Goal: Information Seeking & Learning: Learn about a topic

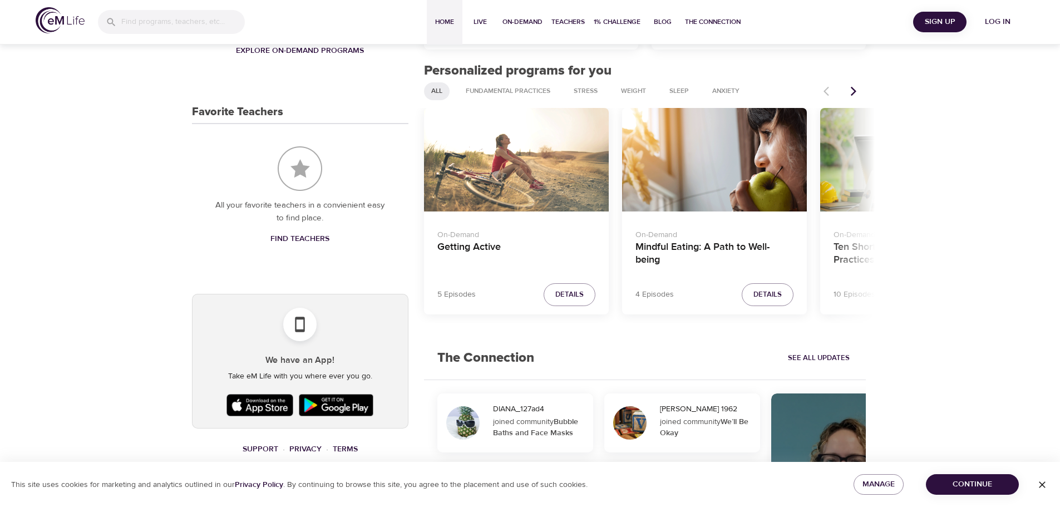
scroll to position [445, 0]
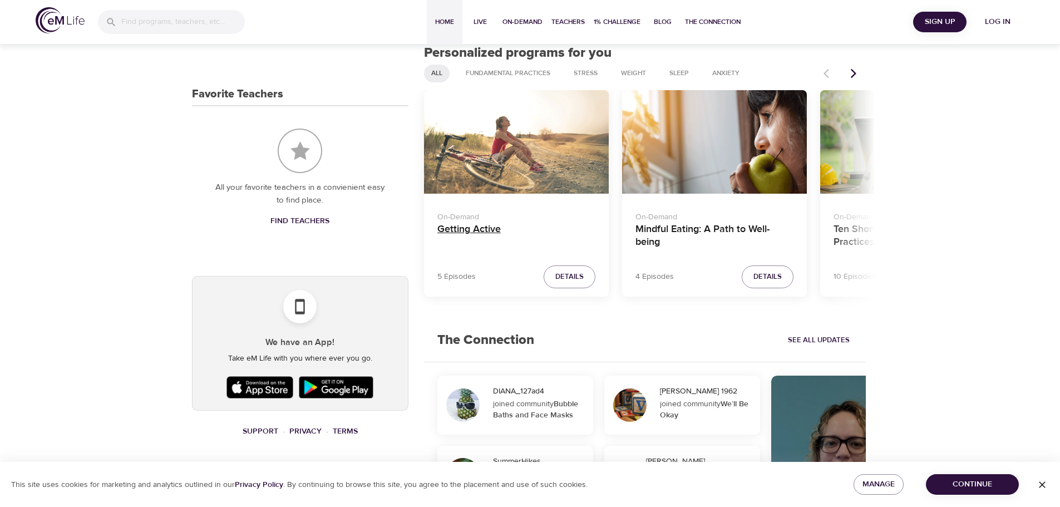
click at [475, 241] on h4 "Getting Active" at bounding box center [516, 236] width 158 height 27
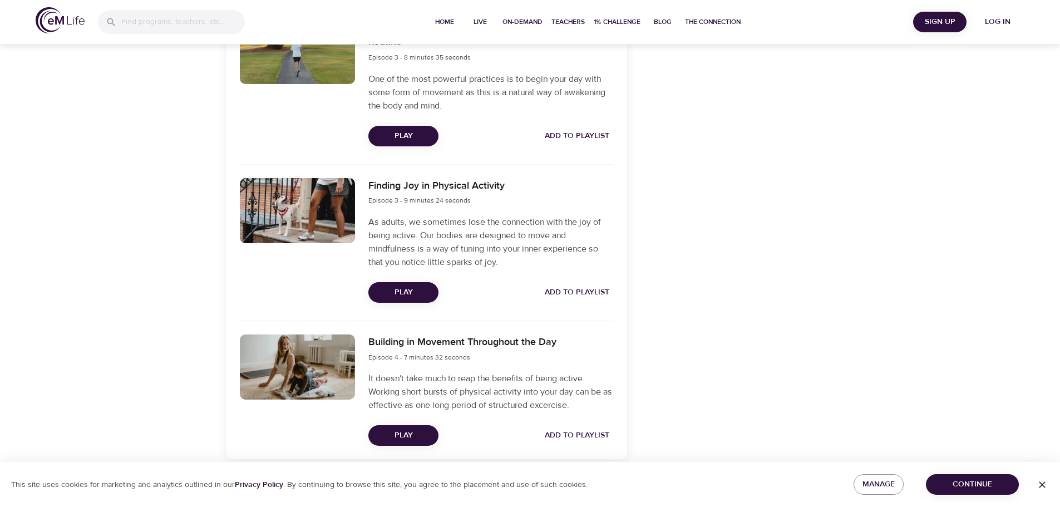
scroll to position [757, 0]
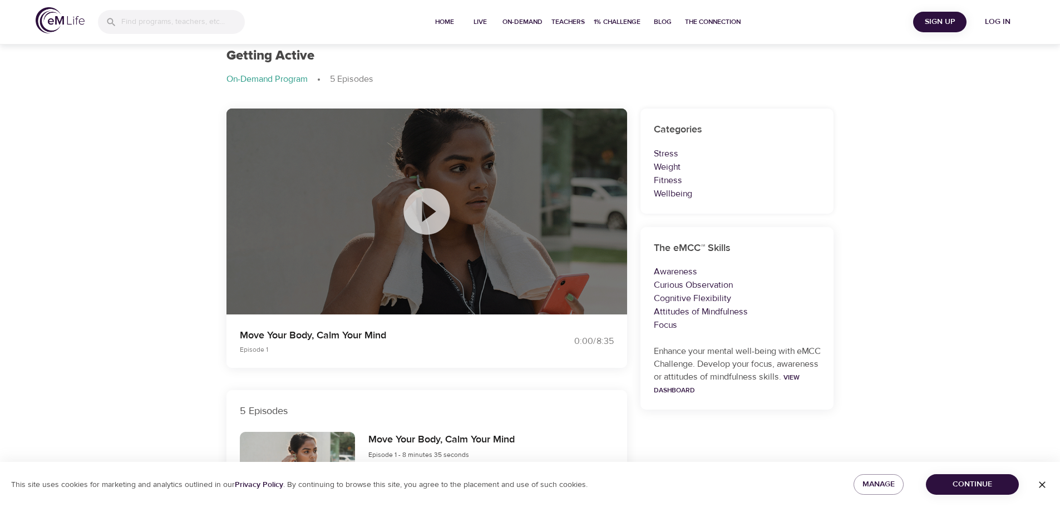
drag, startPoint x: 584, startPoint y: 222, endPoint x: 566, endPoint y: 213, distance: 19.9
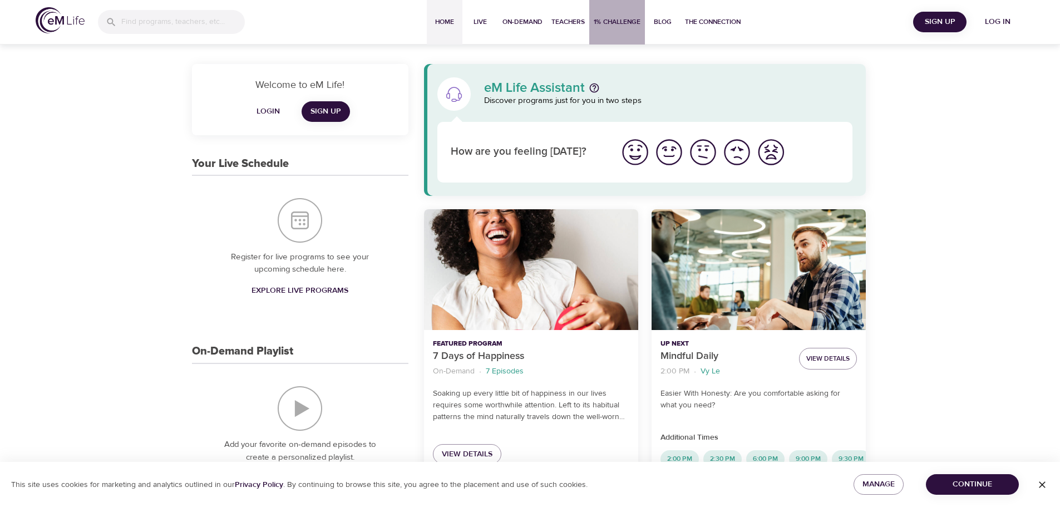
click at [610, 21] on span "1% Challenge" at bounding box center [617, 22] width 47 height 12
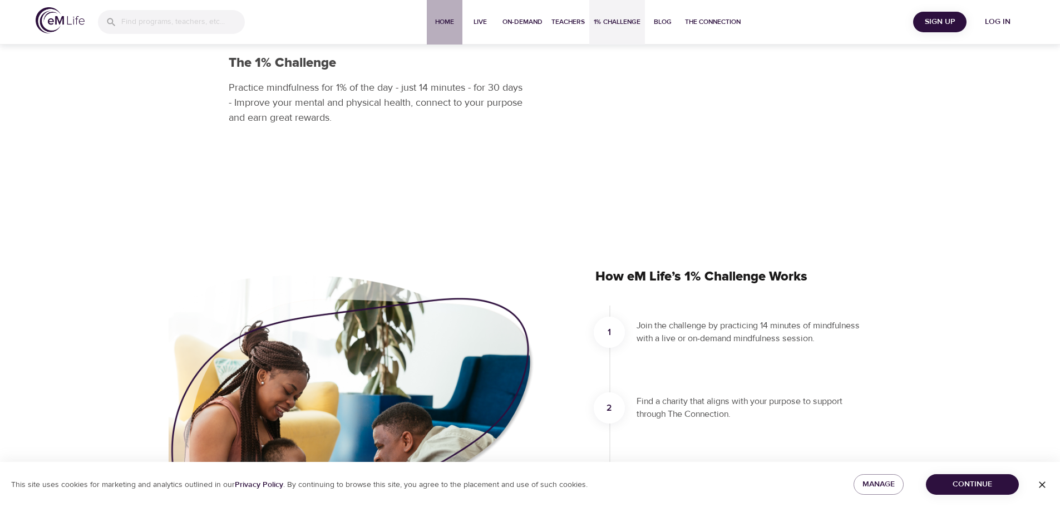
click at [443, 24] on span "Home" at bounding box center [444, 22] width 27 height 12
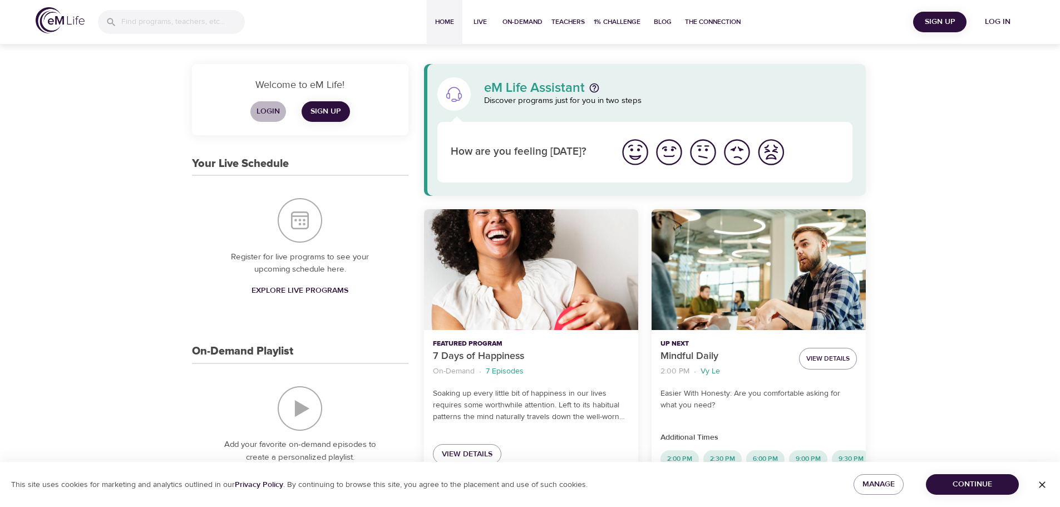
click at [267, 111] on span "Login" at bounding box center [268, 112] width 27 height 14
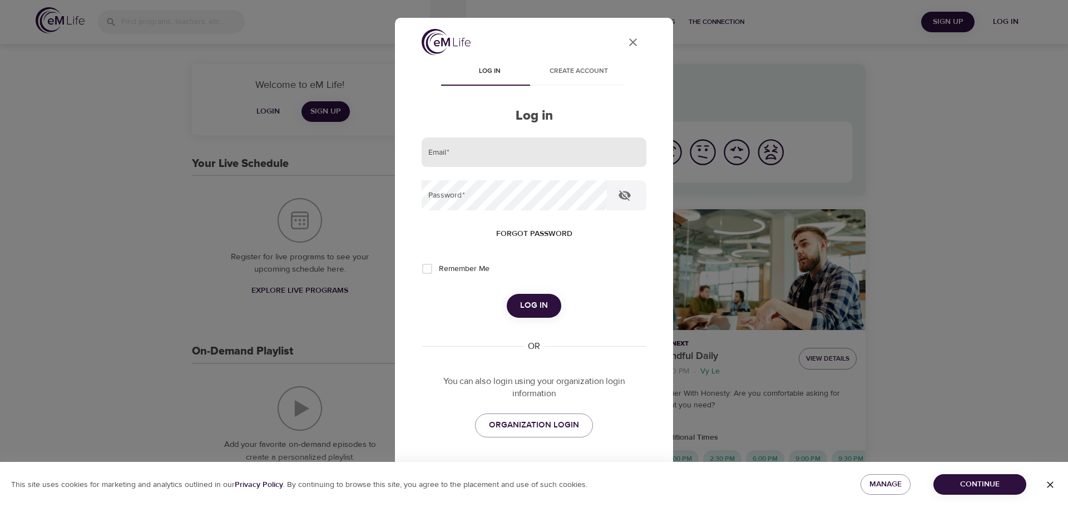
click at [491, 147] on input "email" at bounding box center [534, 152] width 225 height 30
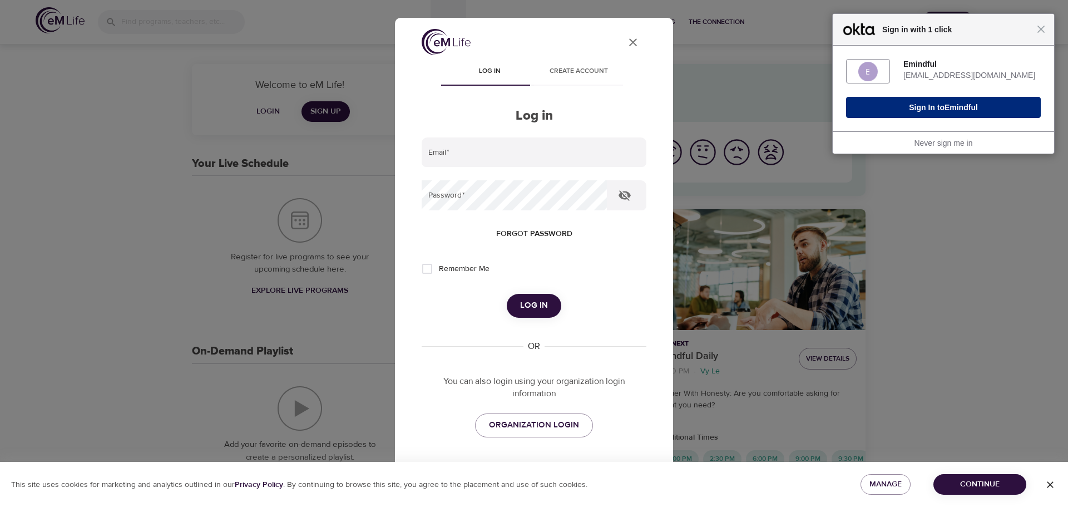
click at [936, 100] on button "Sign In to Emindful" at bounding box center [943, 107] width 195 height 21
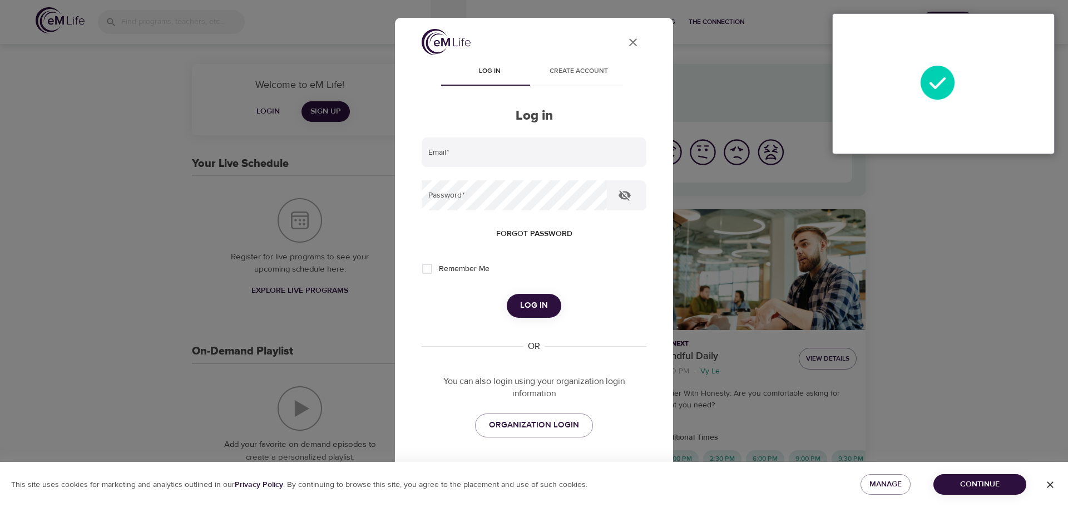
type input "heloise.mourillon@amexgbt.com"
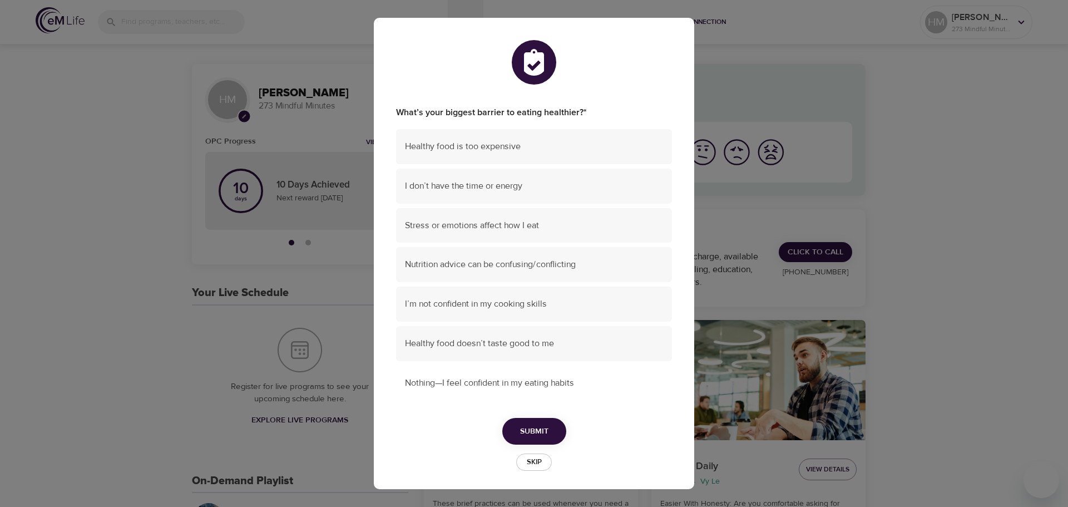
click at [463, 388] on span "Nothing—I feel confident in my eating habits" at bounding box center [534, 383] width 258 height 13
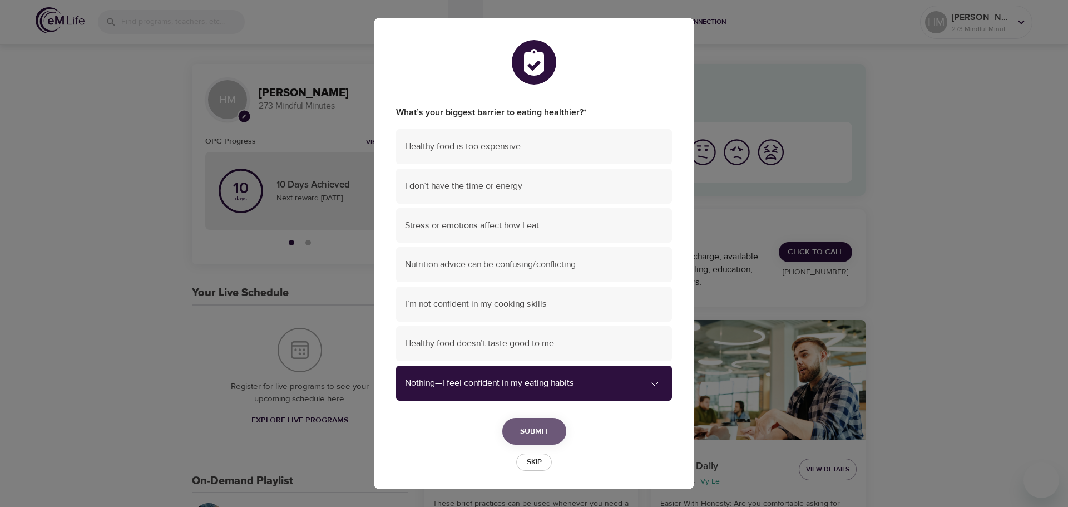
click at [521, 426] on span "Submit" at bounding box center [534, 431] width 28 height 14
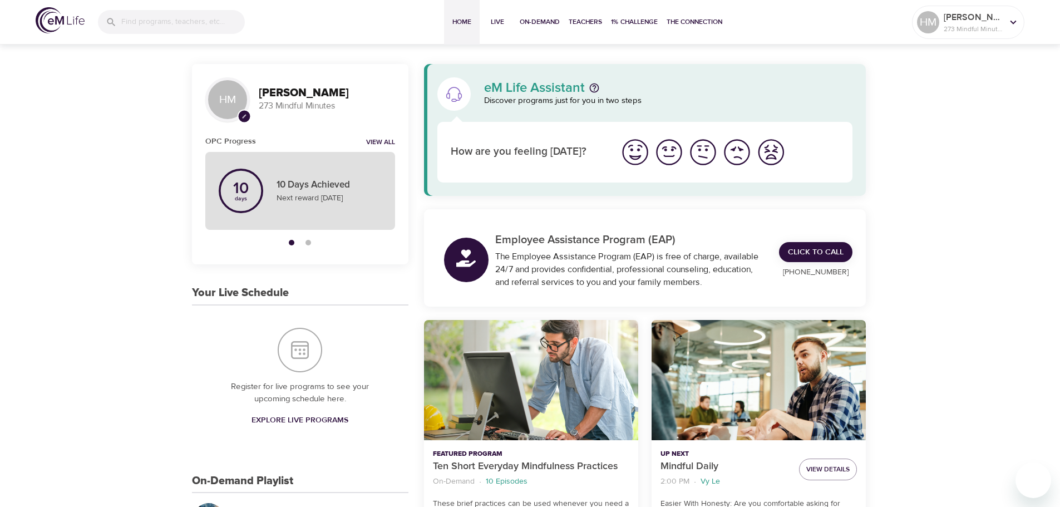
click at [314, 194] on p "Next reward in 10 day" at bounding box center [328, 198] width 105 height 12
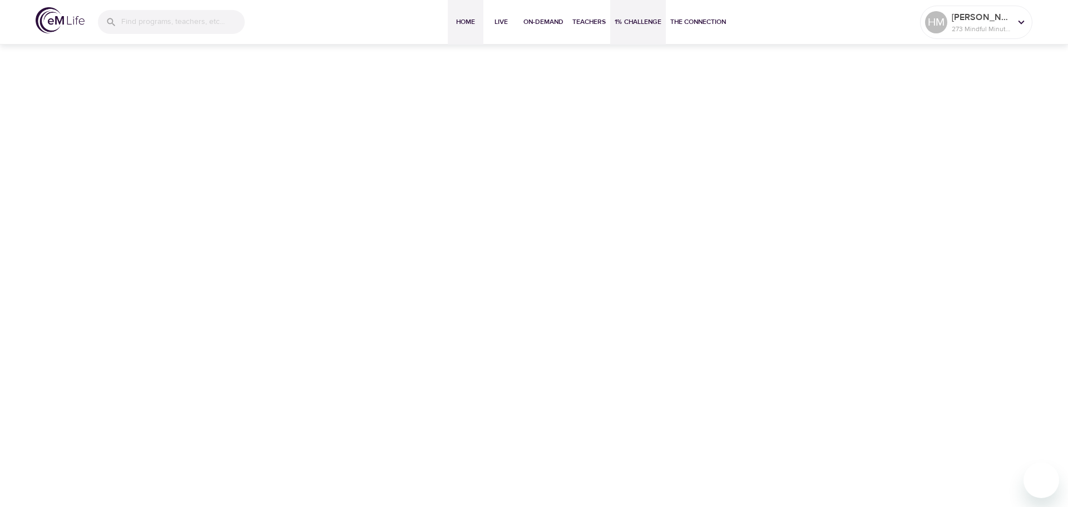
click at [460, 21] on span "Home" at bounding box center [465, 22] width 27 height 12
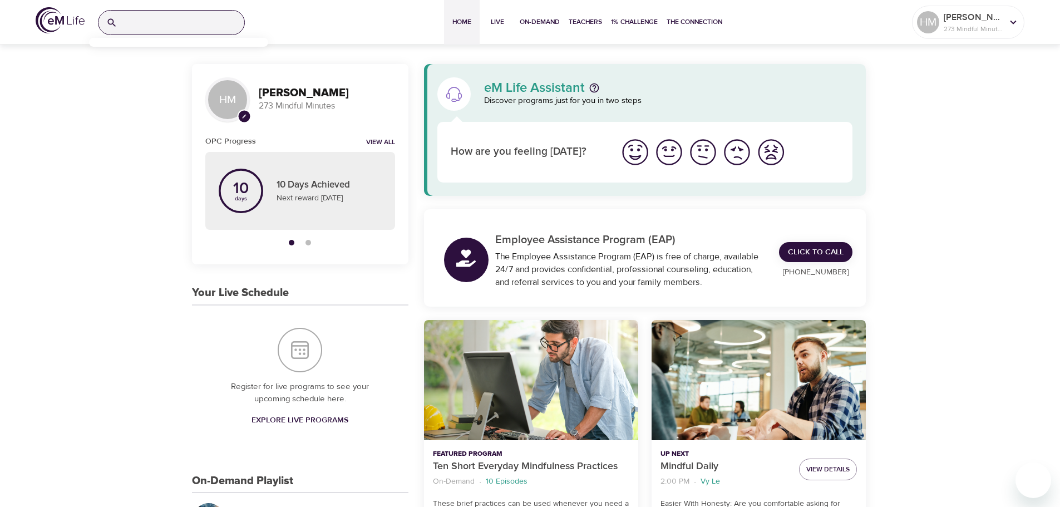
click at [145, 21] on input "search" at bounding box center [183, 23] width 122 height 24
click at [144, 21] on input "leader path" at bounding box center [168, 23] width 93 height 24
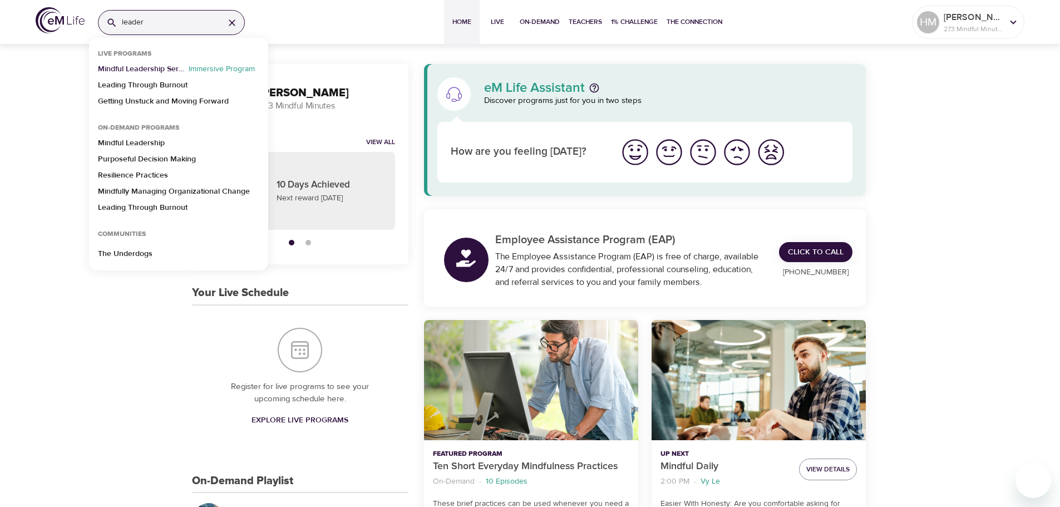
type input "leader"
click at [124, 68] on p "Mindful Leadership Series" at bounding box center [141, 71] width 86 height 16
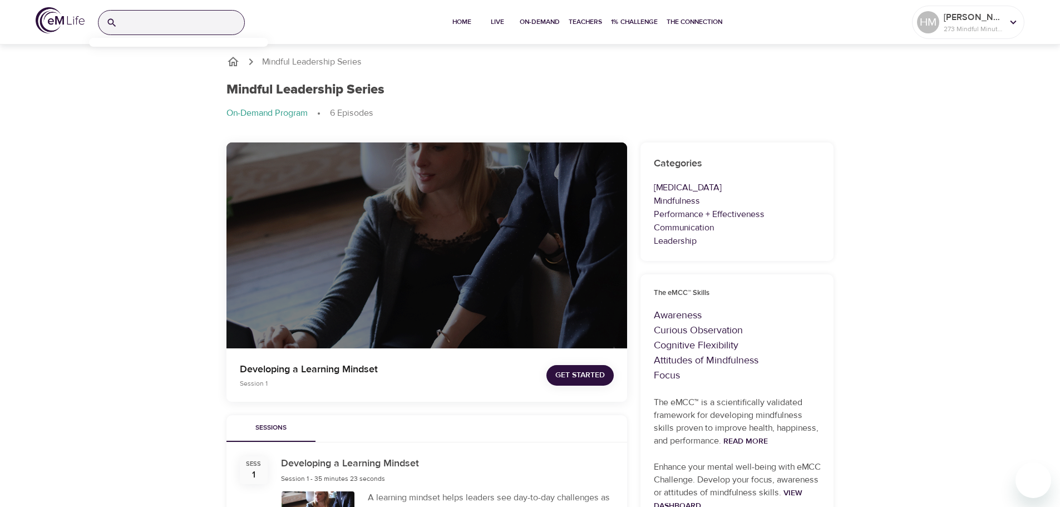
click at [144, 20] on input "search" at bounding box center [183, 23] width 122 height 24
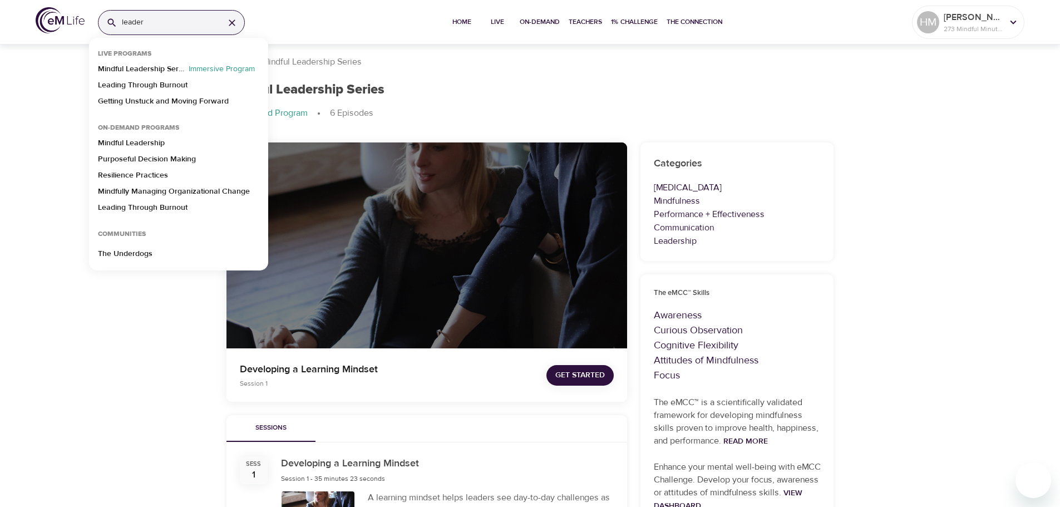
type input "leader"
